Goal: Task Accomplishment & Management: Complete application form

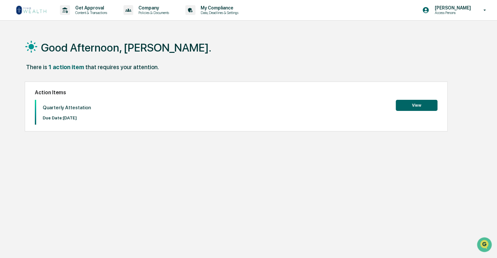
click at [412, 106] on button "View" at bounding box center [417, 105] width 42 height 11
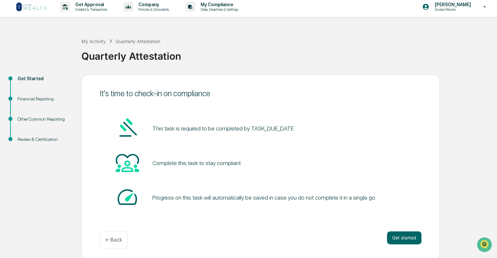
scroll to position [4, 0]
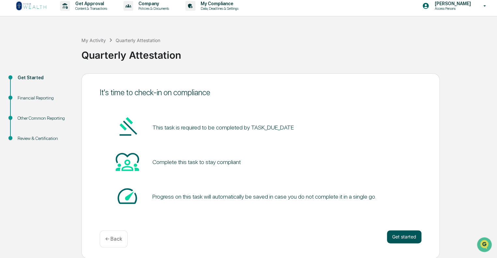
click at [403, 237] on button "Get started" at bounding box center [404, 236] width 35 height 13
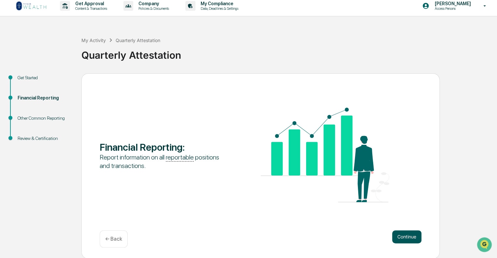
click at [410, 236] on button "Continue" at bounding box center [406, 236] width 29 height 13
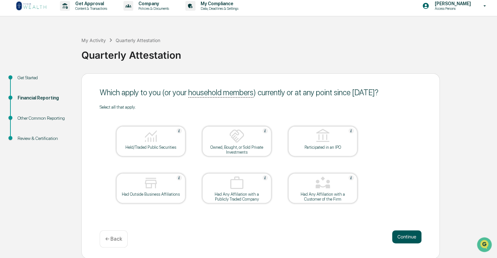
click at [408, 235] on button "Continue" at bounding box center [406, 236] width 29 height 13
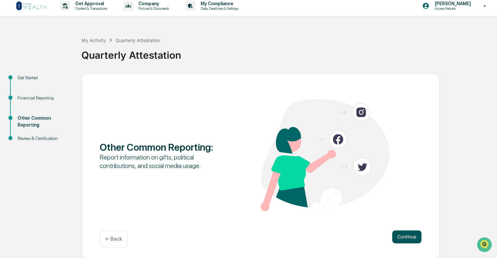
click at [406, 234] on button "Continue" at bounding box center [406, 236] width 29 height 13
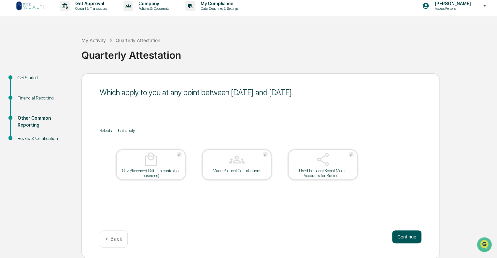
click at [404, 234] on button "Continue" at bounding box center [406, 236] width 29 height 13
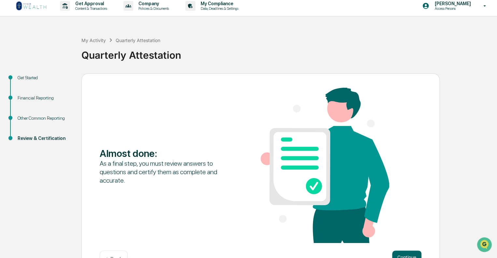
scroll to position [25, 0]
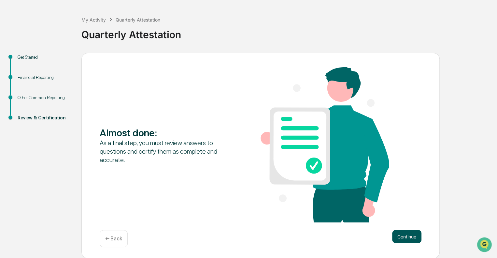
click at [402, 234] on button "Continue" at bounding box center [406, 236] width 29 height 13
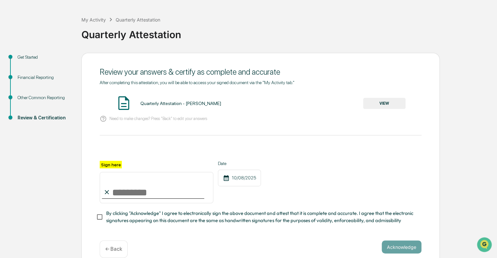
click at [127, 193] on input "Sign here" at bounding box center [157, 187] width 114 height 31
type input "**********"
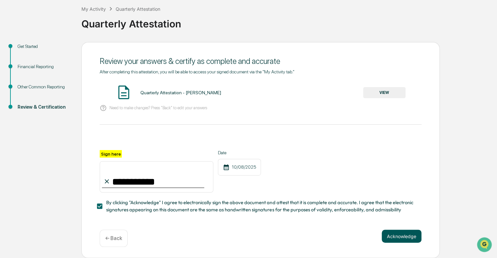
click at [404, 236] on button "Acknowledge" at bounding box center [402, 235] width 40 height 13
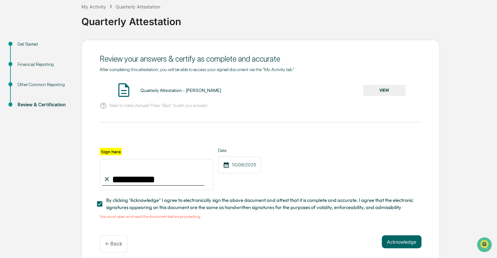
scroll to position [46, 0]
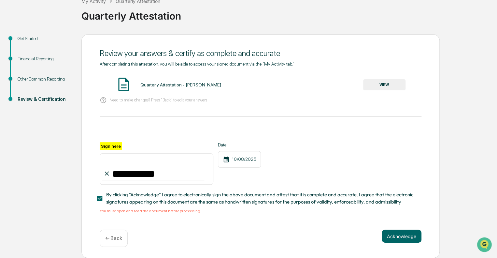
click at [379, 84] on button "VIEW" at bounding box center [384, 84] width 42 height 11
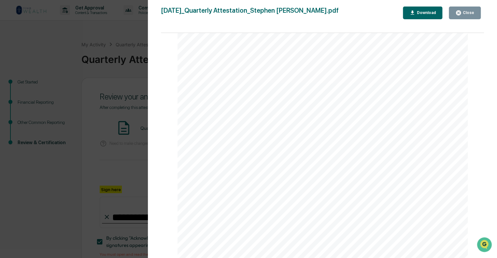
scroll to position [1066, 0]
click at [470, 13] on div "Close" at bounding box center [468, 12] width 13 height 5
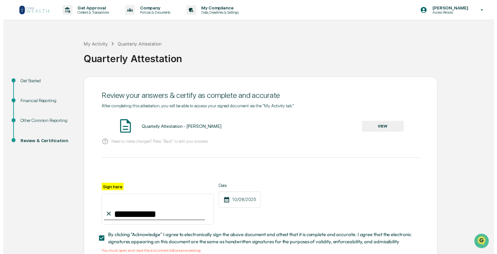
scroll to position [46, 0]
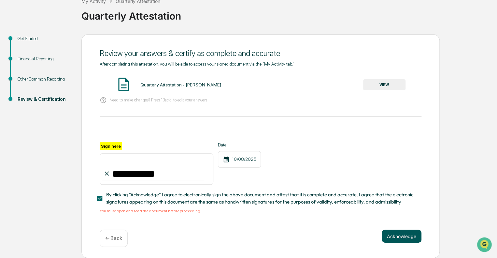
click at [399, 237] on button "Acknowledge" at bounding box center [402, 235] width 40 height 13
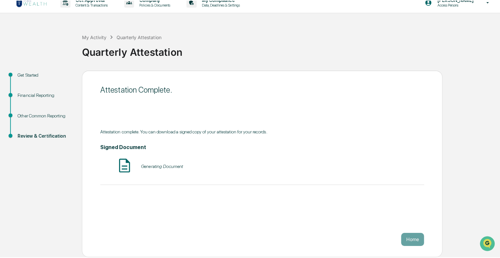
scroll to position [4, 0]
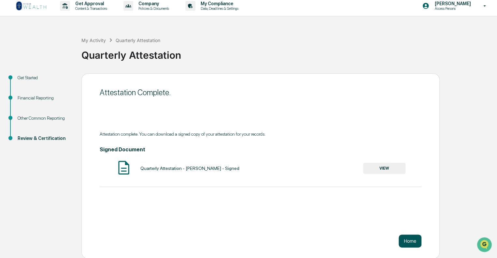
click at [411, 239] on button "Home" at bounding box center [410, 240] width 23 height 13
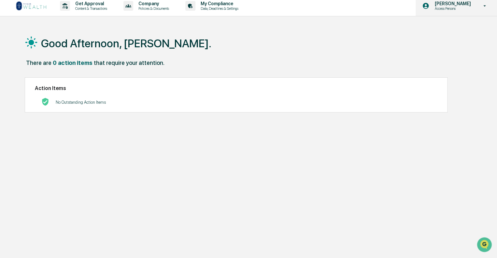
click at [462, 4] on p "[PERSON_NAME]" at bounding box center [451, 3] width 45 height 5
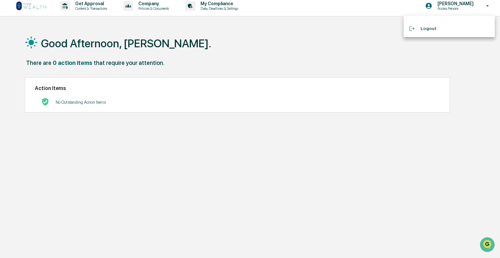
click at [434, 31] on li "Logout" at bounding box center [449, 28] width 91 height 12
